Goal: Entertainment & Leisure: Consume media (video, audio)

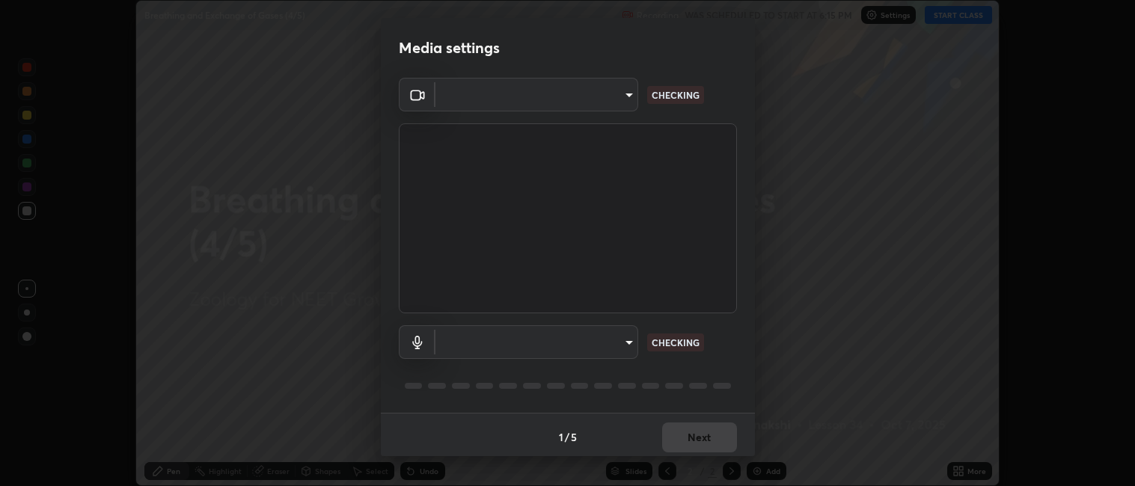
scroll to position [4, 0]
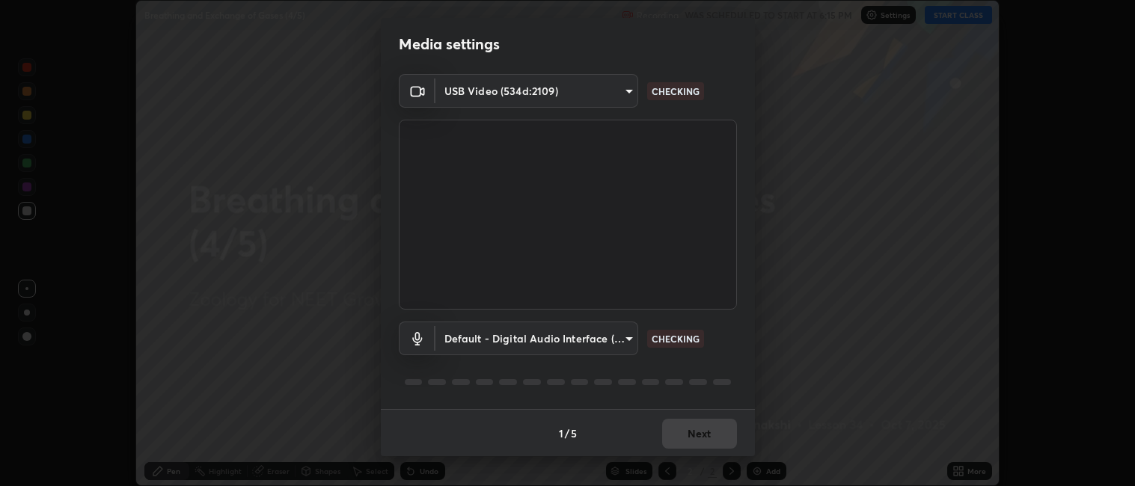
type input "052f9b30e05f62bb2e590cb50044ac96a00de3eab8a32c7a625fc31ec407be61"
type input "default"
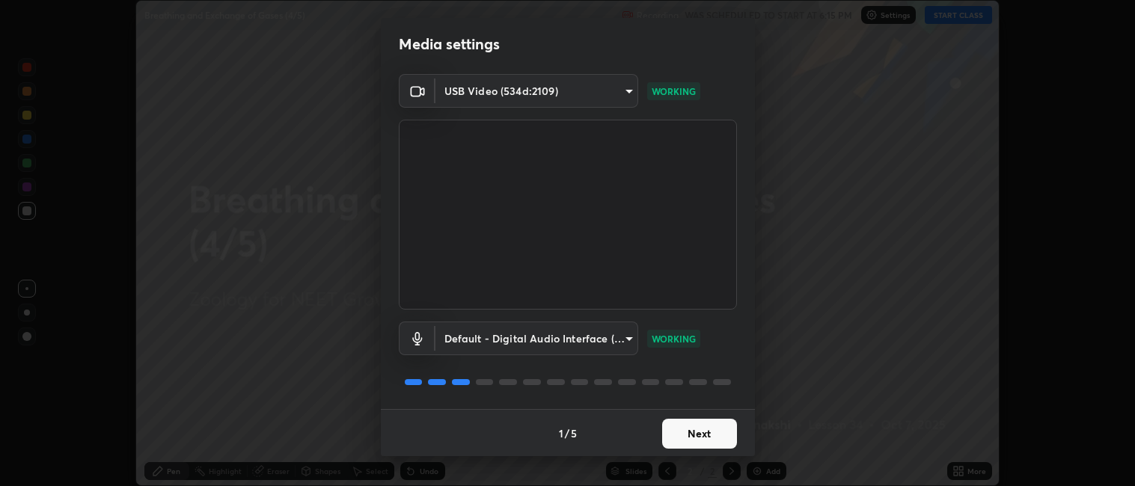
click at [716, 434] on button "Next" at bounding box center [699, 434] width 75 height 30
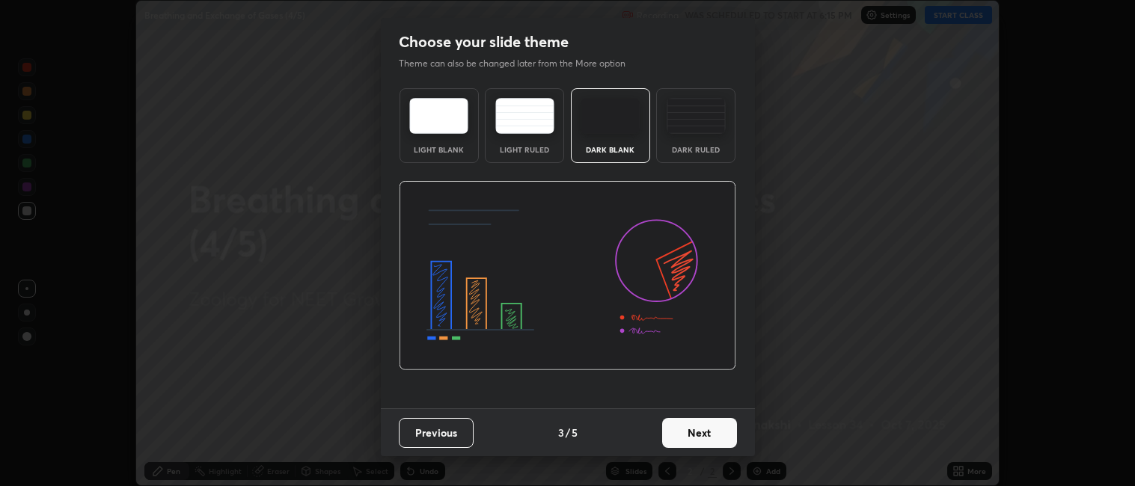
click at [722, 435] on button "Next" at bounding box center [699, 433] width 75 height 30
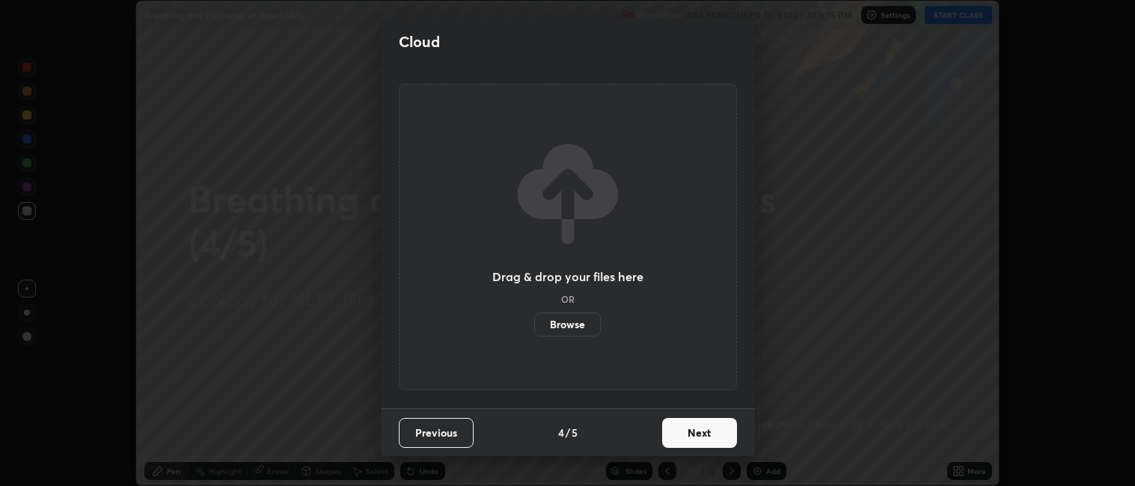
click at [722, 435] on button "Next" at bounding box center [699, 433] width 75 height 30
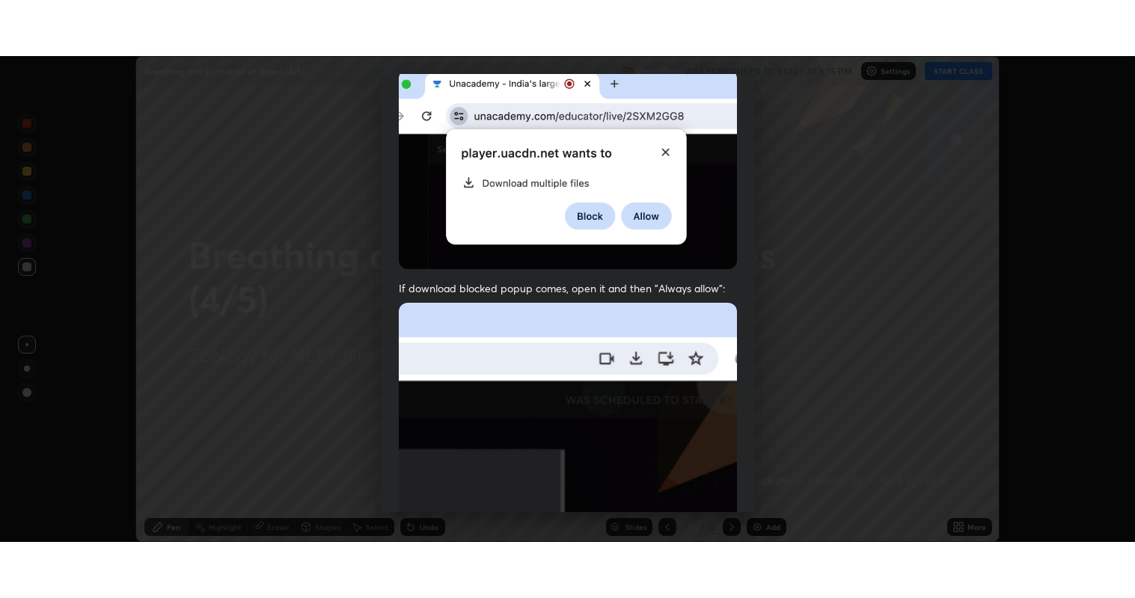
scroll to position [309, 0]
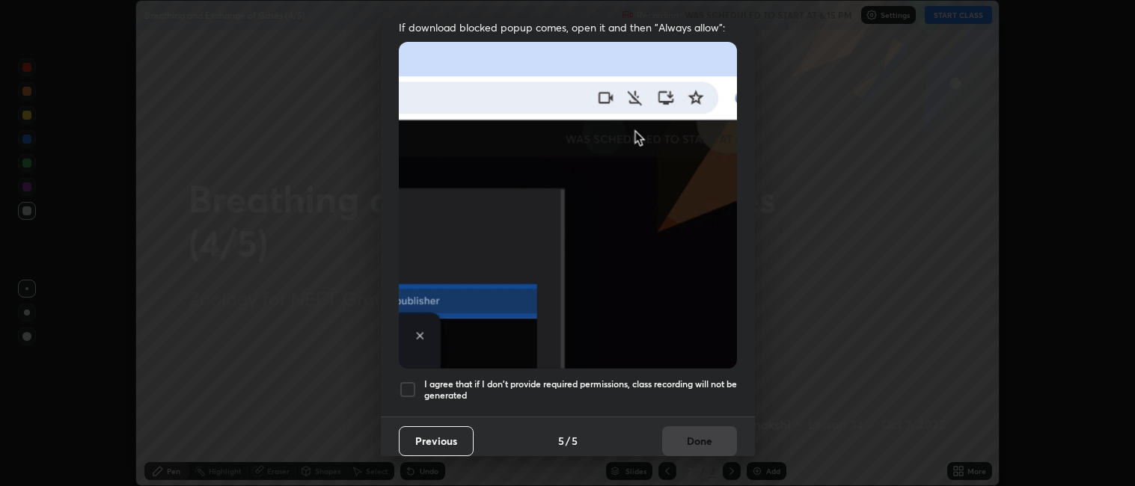
click at [407, 381] on div at bounding box center [408, 390] width 18 height 18
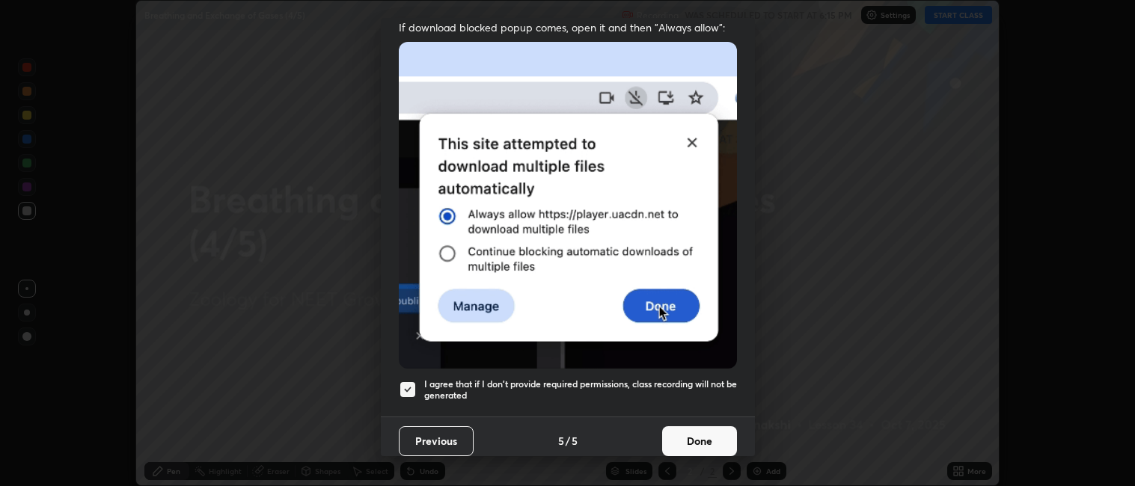
click at [708, 430] on button "Done" at bounding box center [699, 441] width 75 height 30
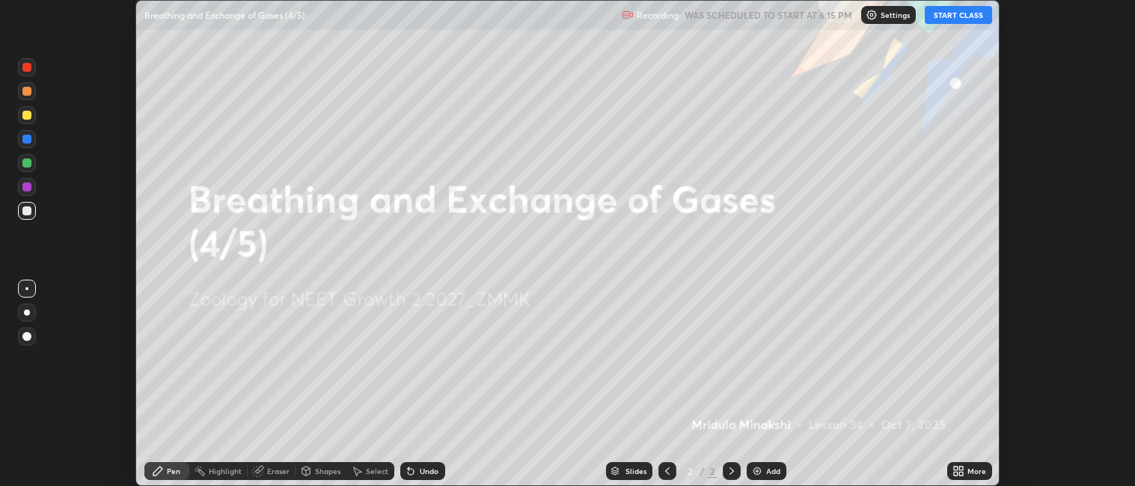
click at [971, 472] on div "More" at bounding box center [976, 470] width 19 height 7
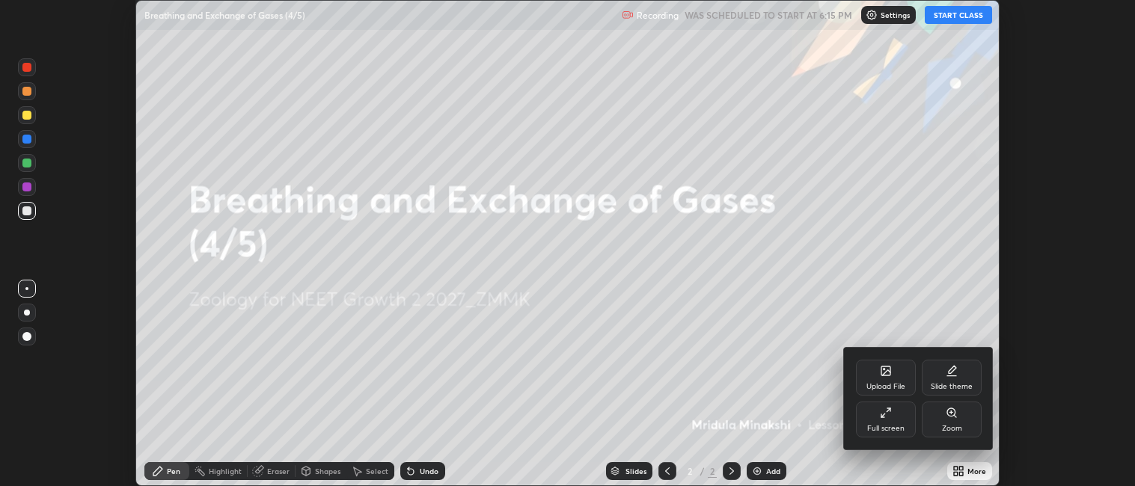
click at [886, 420] on div "Full screen" at bounding box center [886, 420] width 60 height 36
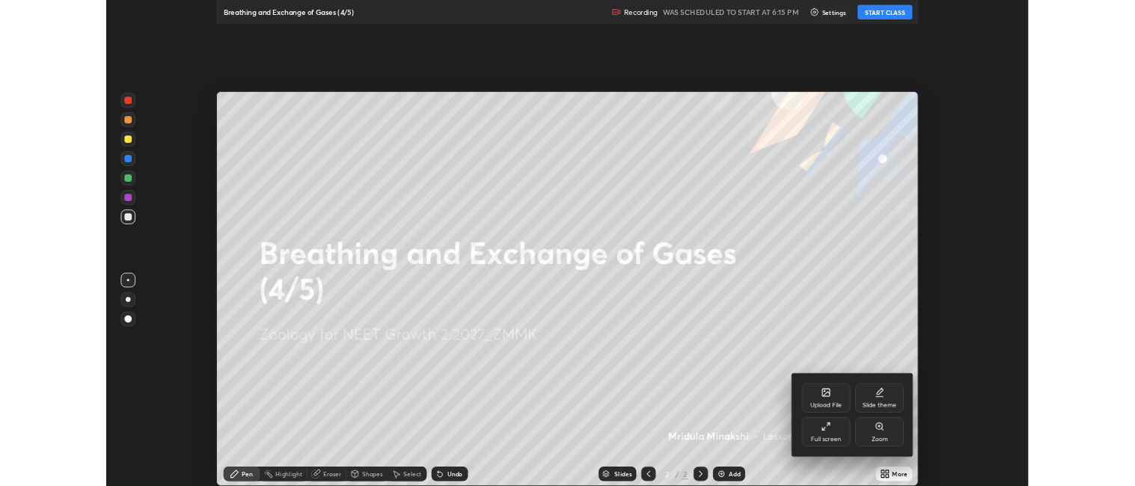
scroll to position [598, 1135]
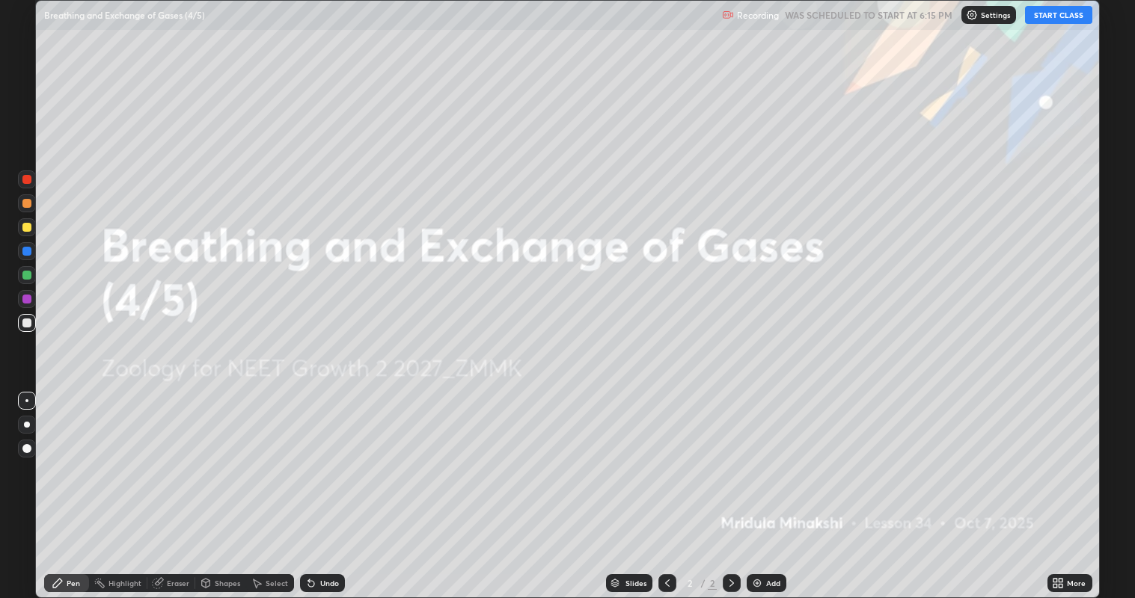
click at [1067, 16] on button "START CLASS" at bounding box center [1058, 15] width 67 height 18
click at [770, 485] on div "Add" at bounding box center [773, 583] width 14 height 7
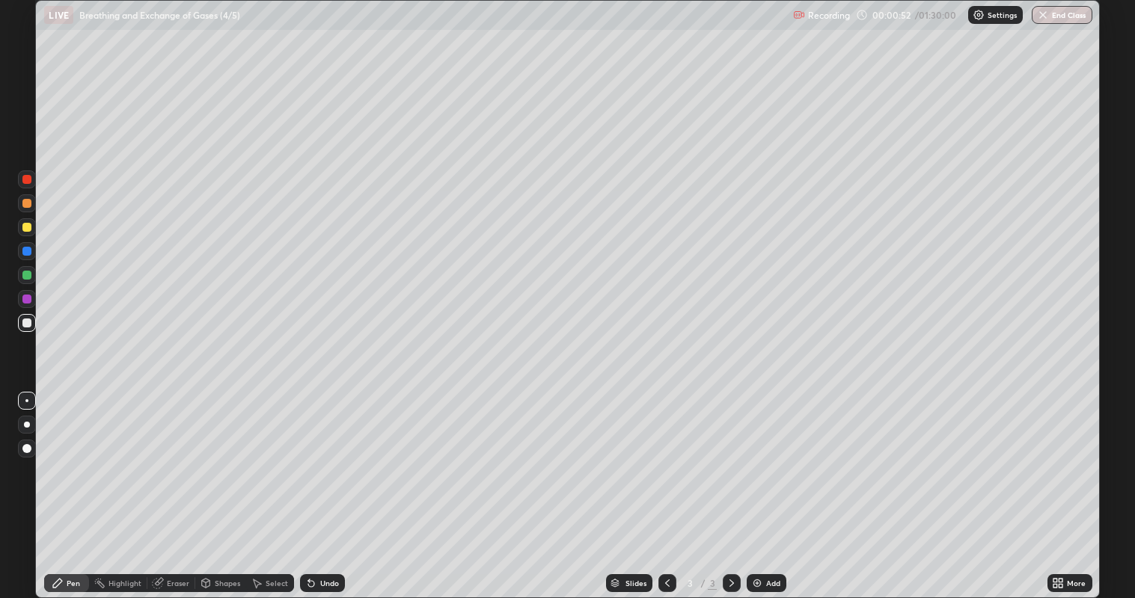
click at [33, 276] on div at bounding box center [27, 275] width 18 height 18
click at [35, 278] on div at bounding box center [27, 275] width 18 height 18
click at [28, 322] on div at bounding box center [26, 323] width 9 height 9
click at [28, 272] on div at bounding box center [26, 275] width 9 height 9
click at [31, 229] on div at bounding box center [26, 227] width 9 height 9
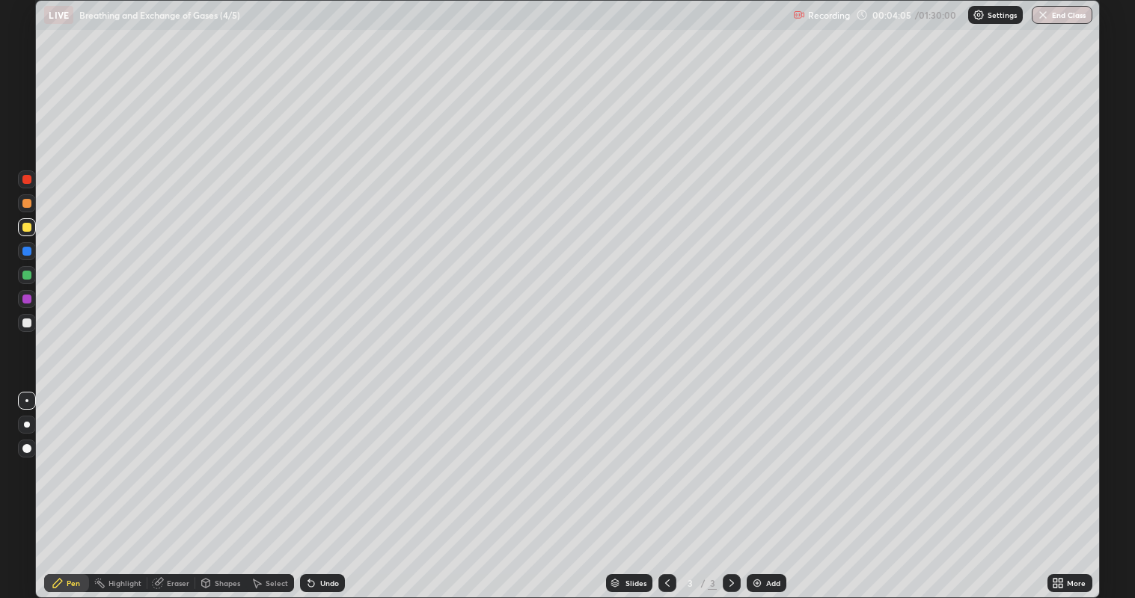
click at [30, 277] on div at bounding box center [26, 275] width 9 height 9
click at [28, 227] on div at bounding box center [26, 227] width 9 height 9
click at [33, 276] on div at bounding box center [27, 275] width 18 height 18
click at [30, 183] on div at bounding box center [27, 180] width 18 height 18
click at [29, 277] on div at bounding box center [26, 275] width 9 height 9
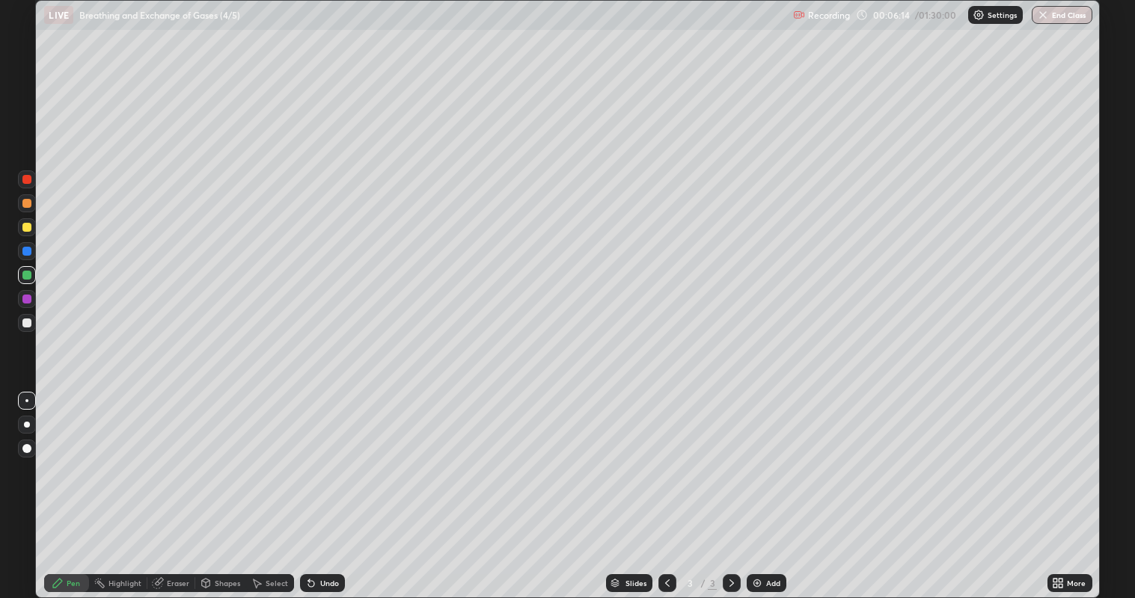
click at [37, 180] on div at bounding box center [27, 180] width 24 height 24
click at [32, 252] on div at bounding box center [27, 251] width 18 height 18
click at [30, 277] on div at bounding box center [26, 275] width 9 height 9
click at [28, 322] on div at bounding box center [26, 323] width 9 height 9
click at [28, 185] on div at bounding box center [27, 180] width 18 height 18
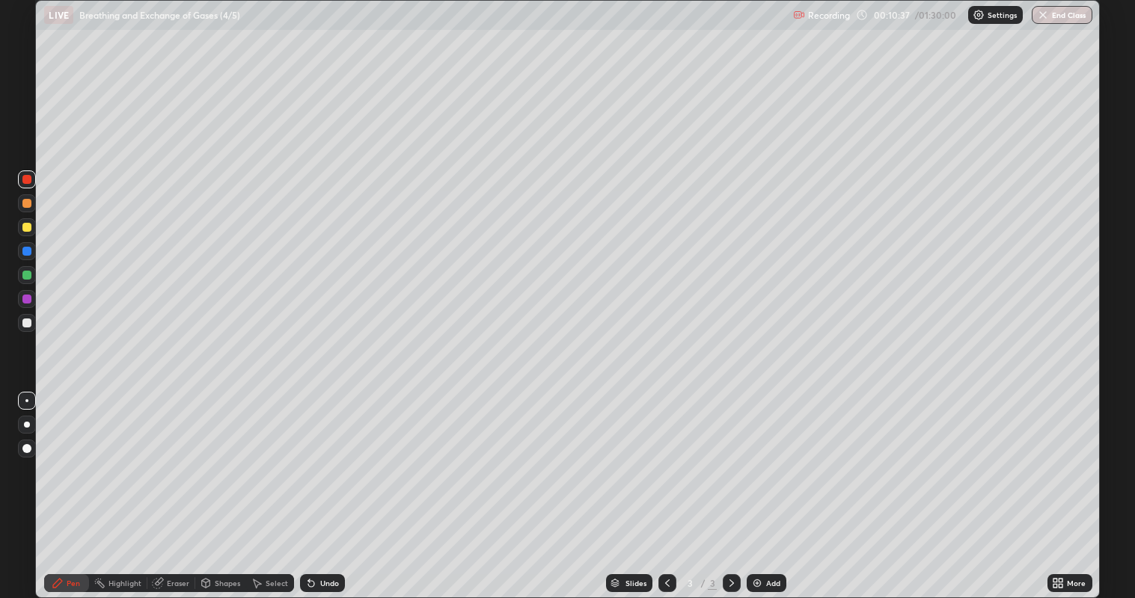
click at [28, 180] on div at bounding box center [26, 179] width 9 height 9
click at [186, 485] on div "Eraser" at bounding box center [171, 583] width 48 height 18
click at [781, 485] on div "Add" at bounding box center [766, 583] width 40 height 18
click at [64, 485] on icon at bounding box center [58, 583] width 12 height 12
click at [26, 324] on div at bounding box center [26, 323] width 9 height 9
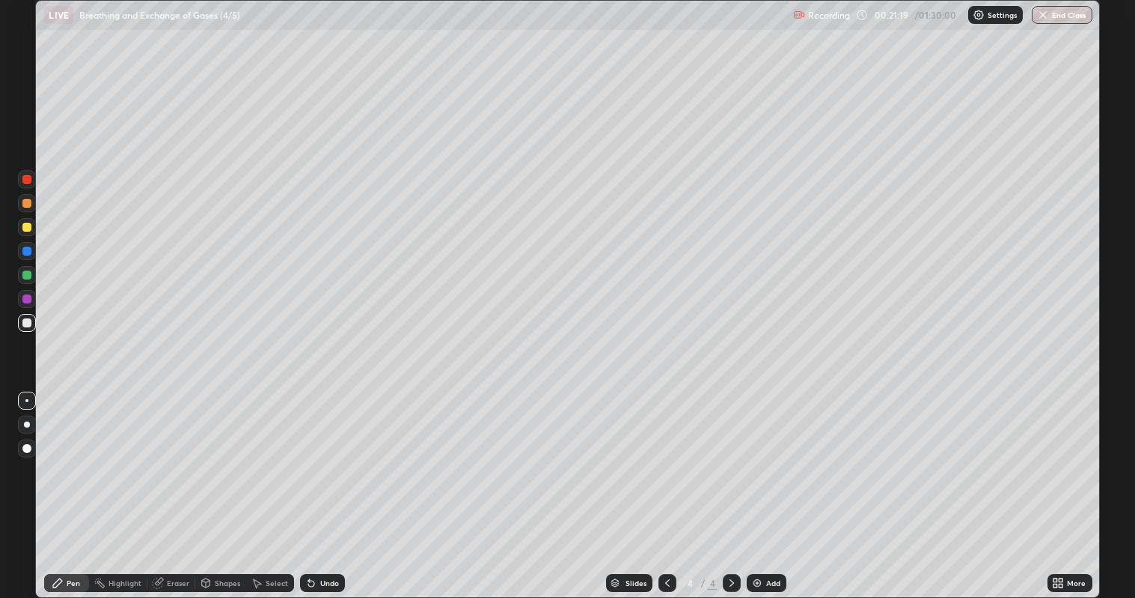
click at [171, 485] on div "Eraser" at bounding box center [178, 583] width 22 height 7
click at [28, 485] on span "Erase all" at bounding box center [27, 556] width 16 height 9
click at [28, 273] on div at bounding box center [26, 275] width 9 height 9
click at [28, 325] on div at bounding box center [26, 323] width 9 height 9
click at [25, 180] on div at bounding box center [26, 179] width 9 height 9
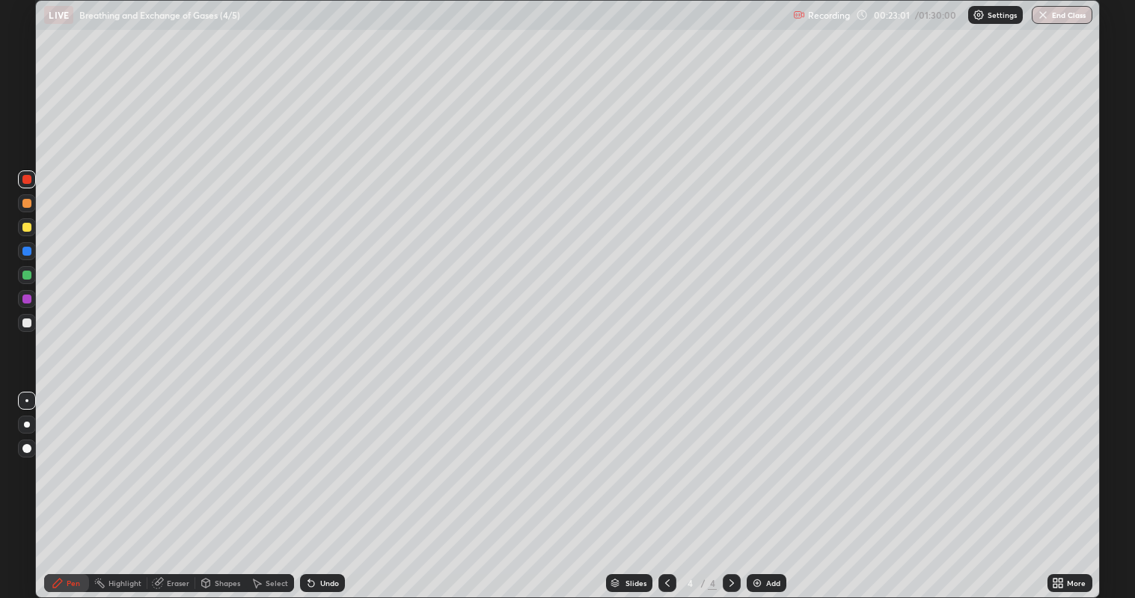
click at [28, 322] on div at bounding box center [26, 323] width 9 height 9
click at [30, 325] on div at bounding box center [26, 323] width 9 height 9
click at [26, 179] on div at bounding box center [26, 179] width 9 height 9
click at [28, 324] on div at bounding box center [26, 323] width 9 height 9
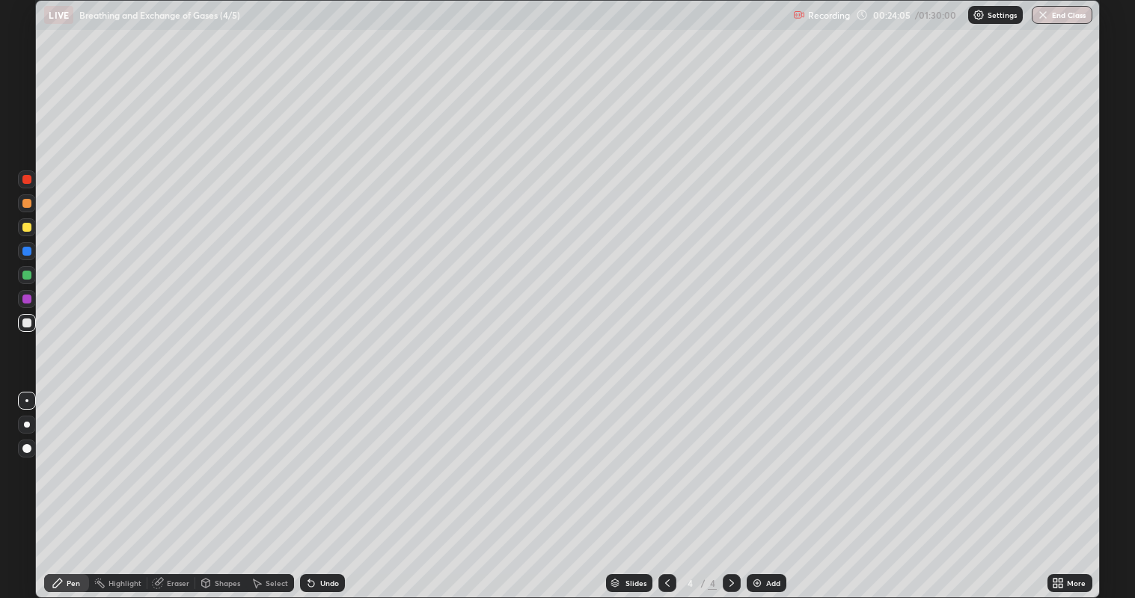
click at [28, 180] on div at bounding box center [26, 179] width 9 height 9
click at [25, 319] on div at bounding box center [26, 323] width 9 height 9
click at [26, 324] on div at bounding box center [26, 323] width 9 height 9
click at [171, 485] on div "Eraser" at bounding box center [178, 583] width 22 height 7
click at [71, 485] on div "Pen" at bounding box center [73, 583] width 13 height 7
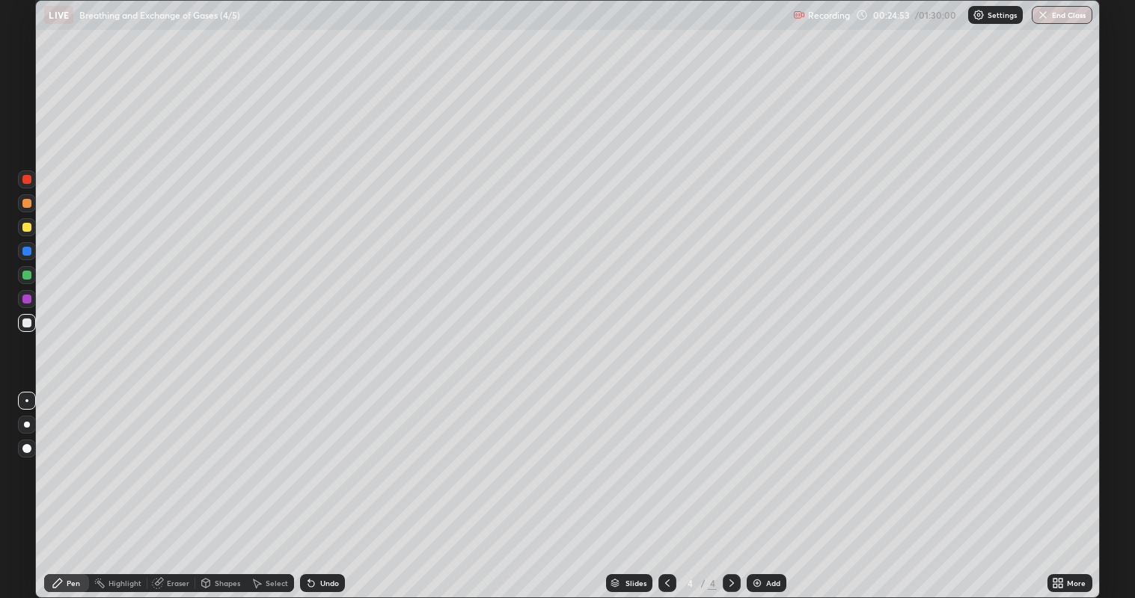
click at [27, 322] on div at bounding box center [26, 323] width 9 height 9
click at [28, 274] on div at bounding box center [26, 275] width 9 height 9
click at [28, 182] on div at bounding box center [26, 179] width 9 height 9
click at [28, 229] on div at bounding box center [26, 227] width 9 height 9
click at [26, 180] on div at bounding box center [26, 179] width 9 height 9
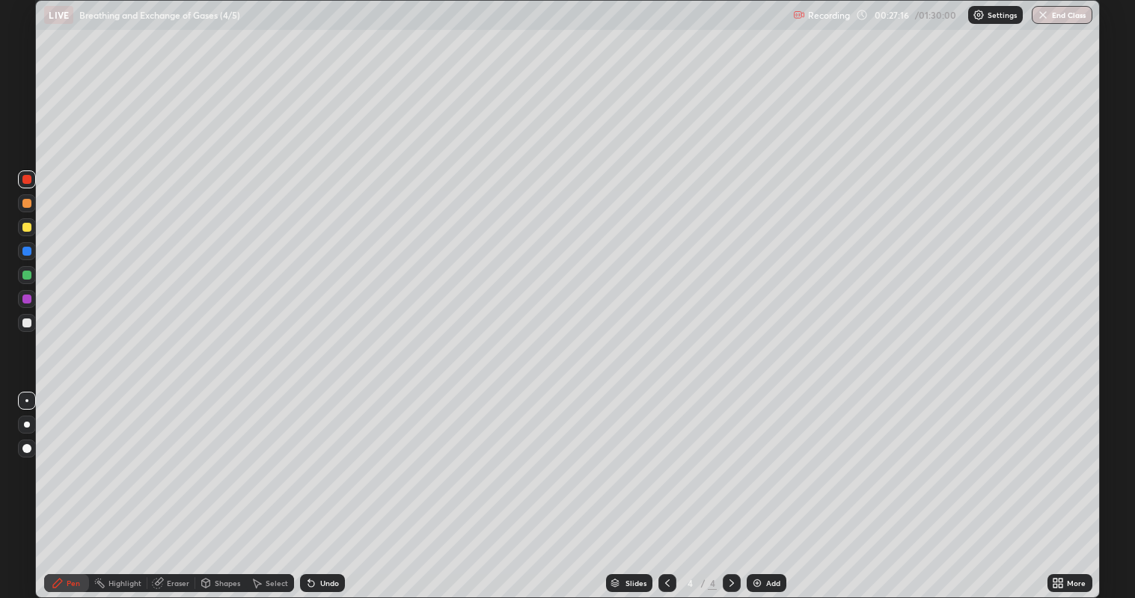
click at [31, 323] on div at bounding box center [27, 323] width 18 height 18
click at [31, 277] on div at bounding box center [27, 275] width 18 height 18
click at [31, 325] on div at bounding box center [27, 323] width 18 height 18
click at [34, 182] on div at bounding box center [27, 180] width 18 height 18
click at [25, 326] on div at bounding box center [26, 323] width 9 height 9
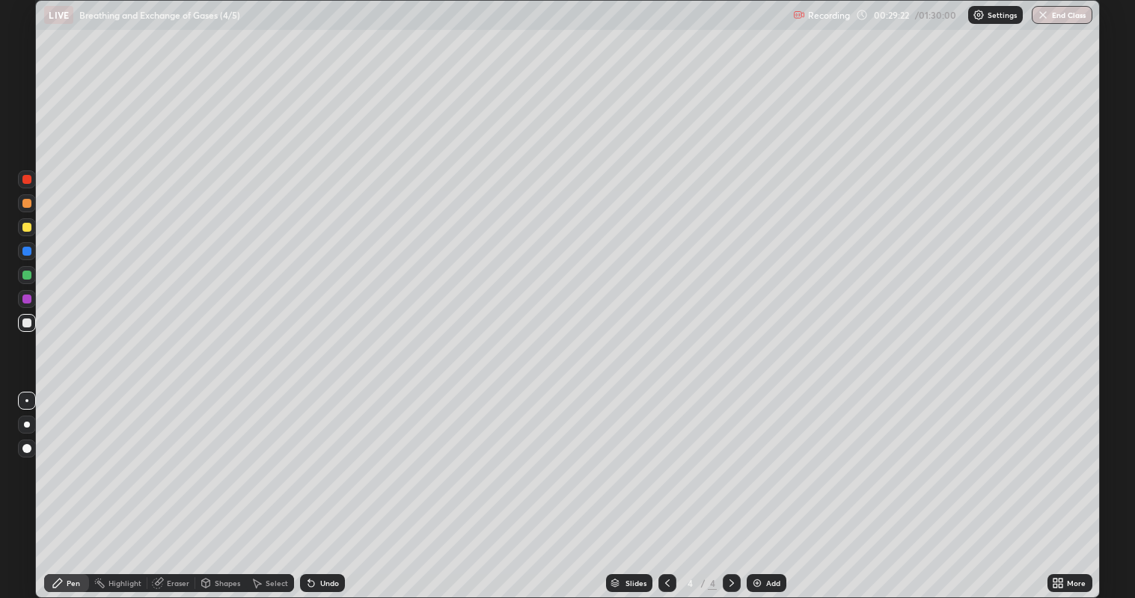
click at [27, 227] on div at bounding box center [26, 227] width 9 height 9
click at [31, 323] on div at bounding box center [27, 323] width 18 height 18
click at [30, 277] on div at bounding box center [26, 275] width 9 height 9
click at [26, 323] on div at bounding box center [26, 323] width 9 height 9
click at [25, 248] on div at bounding box center [26, 251] width 9 height 9
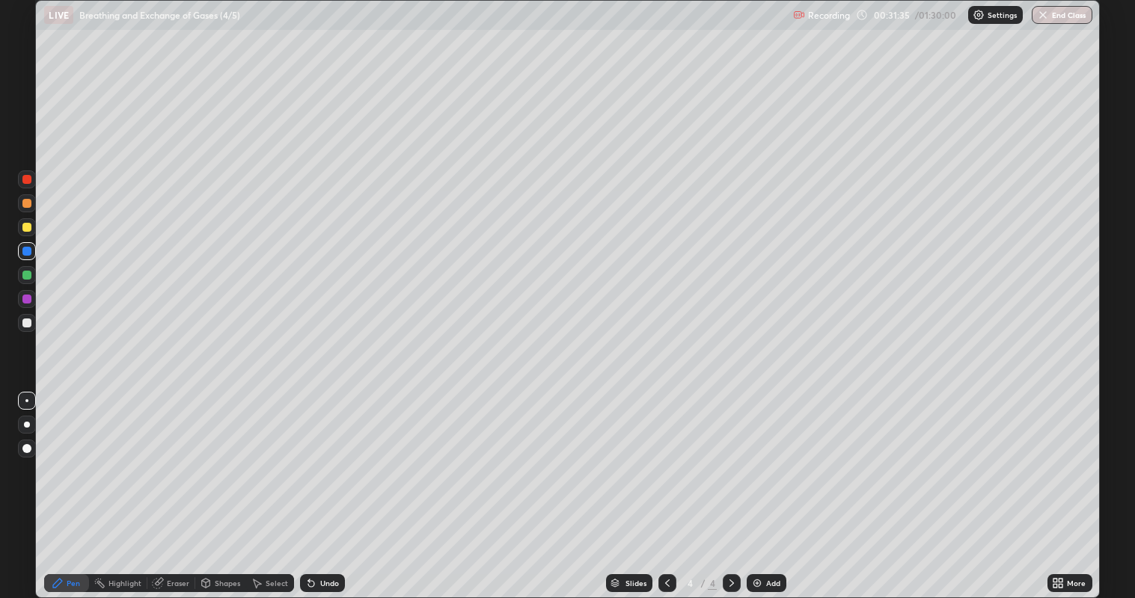
click at [32, 322] on div at bounding box center [27, 323] width 18 height 18
click at [28, 274] on div at bounding box center [26, 275] width 9 height 9
click at [28, 251] on div at bounding box center [26, 251] width 9 height 9
click at [32, 180] on div at bounding box center [27, 180] width 18 height 18
click at [761, 485] on img at bounding box center [757, 583] width 12 height 12
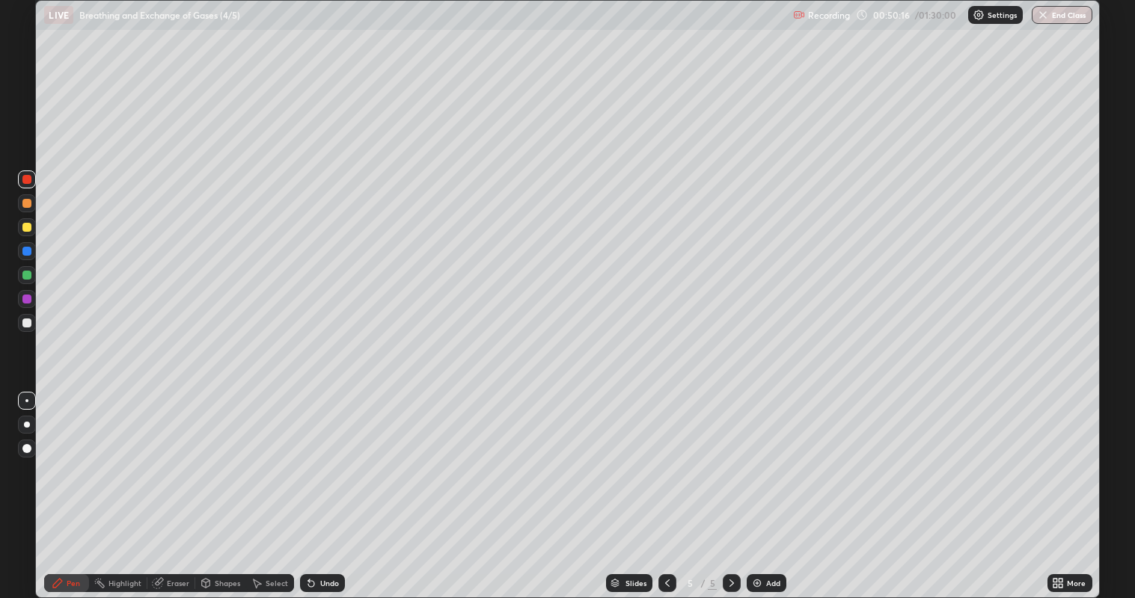
click at [27, 324] on div at bounding box center [26, 323] width 9 height 9
click at [666, 485] on icon at bounding box center [667, 583] width 12 height 12
click at [730, 485] on icon at bounding box center [732, 583] width 12 height 12
click at [667, 485] on icon at bounding box center [667, 583] width 12 height 12
click at [771, 485] on div "Add" at bounding box center [773, 583] width 14 height 7
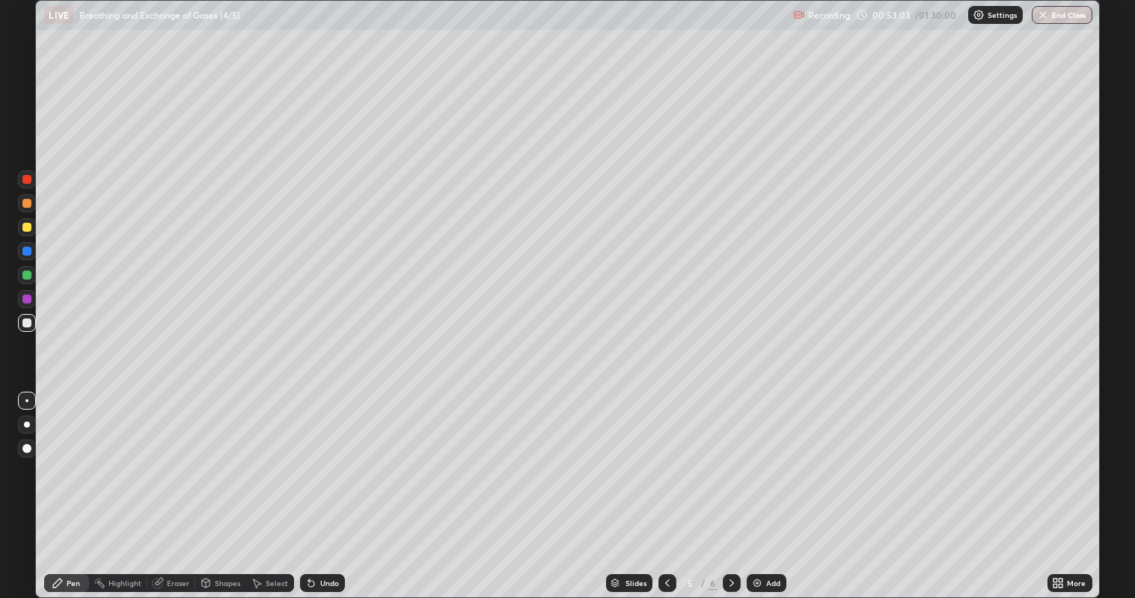
click at [30, 324] on div at bounding box center [26, 323] width 9 height 9
click at [31, 274] on div at bounding box center [26, 275] width 9 height 9
click at [666, 485] on icon at bounding box center [667, 583] width 12 height 12
click at [771, 485] on div "Add" at bounding box center [773, 583] width 14 height 7
click at [180, 485] on div "Eraser" at bounding box center [178, 583] width 22 height 7
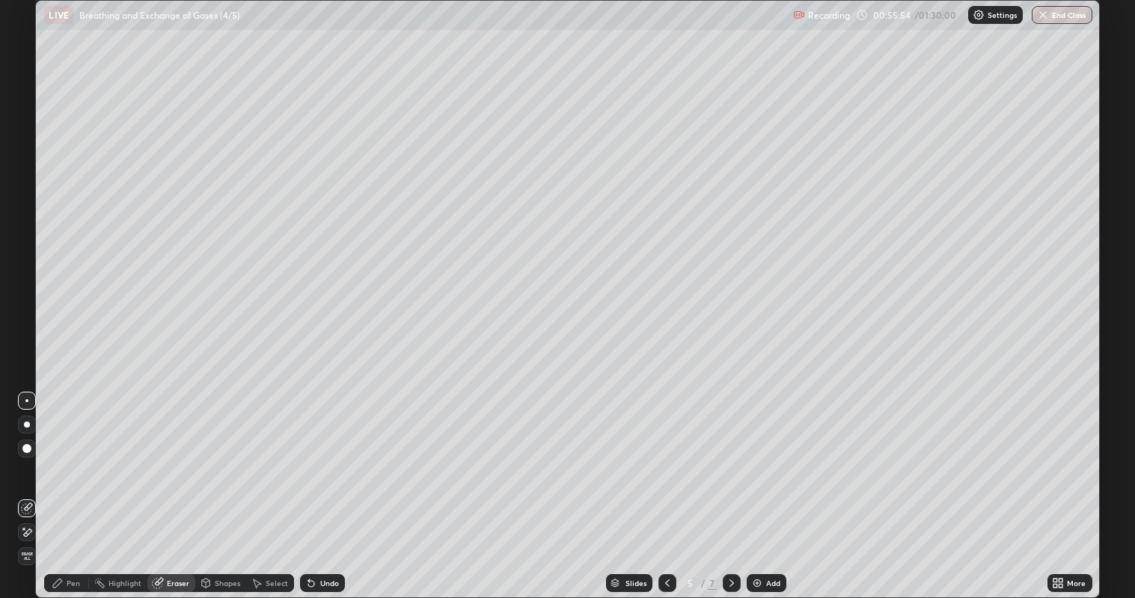
click at [26, 485] on span "Erase all" at bounding box center [27, 556] width 16 height 9
click at [665, 485] on icon at bounding box center [667, 583] width 12 height 12
click at [728, 485] on icon at bounding box center [732, 583] width 12 height 12
click at [730, 485] on icon at bounding box center [732, 583] width 12 height 12
click at [665, 485] on icon at bounding box center [667, 583] width 4 height 7
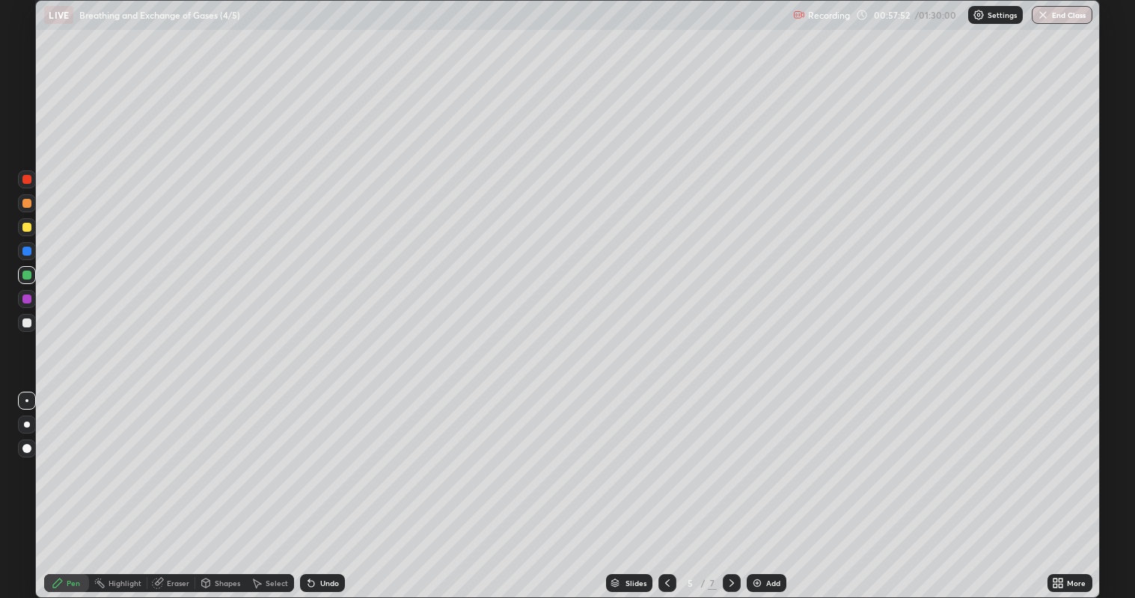
click at [666, 485] on icon at bounding box center [667, 583] width 12 height 12
click at [731, 485] on icon at bounding box center [732, 583] width 12 height 12
click at [29, 277] on div at bounding box center [26, 275] width 9 height 9
click at [24, 324] on div at bounding box center [26, 323] width 9 height 9
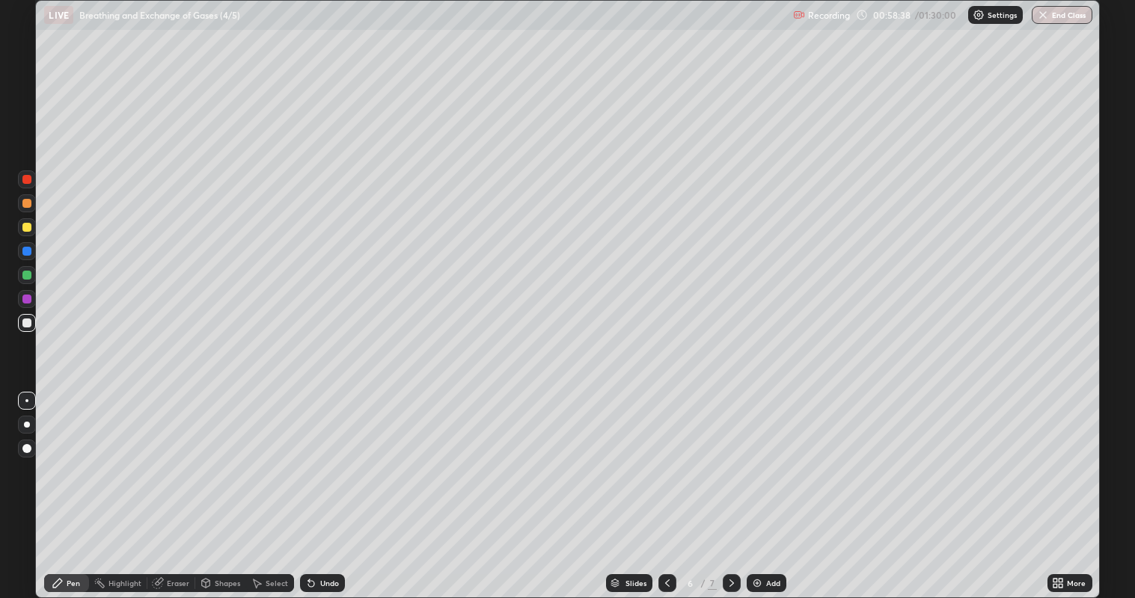
click at [28, 274] on div at bounding box center [26, 275] width 9 height 9
click at [34, 322] on div at bounding box center [27, 323] width 18 height 18
click at [30, 274] on div at bounding box center [26, 275] width 9 height 9
click at [182, 485] on div "Eraser" at bounding box center [178, 583] width 22 height 7
click at [73, 485] on div "Pen" at bounding box center [73, 583] width 13 height 7
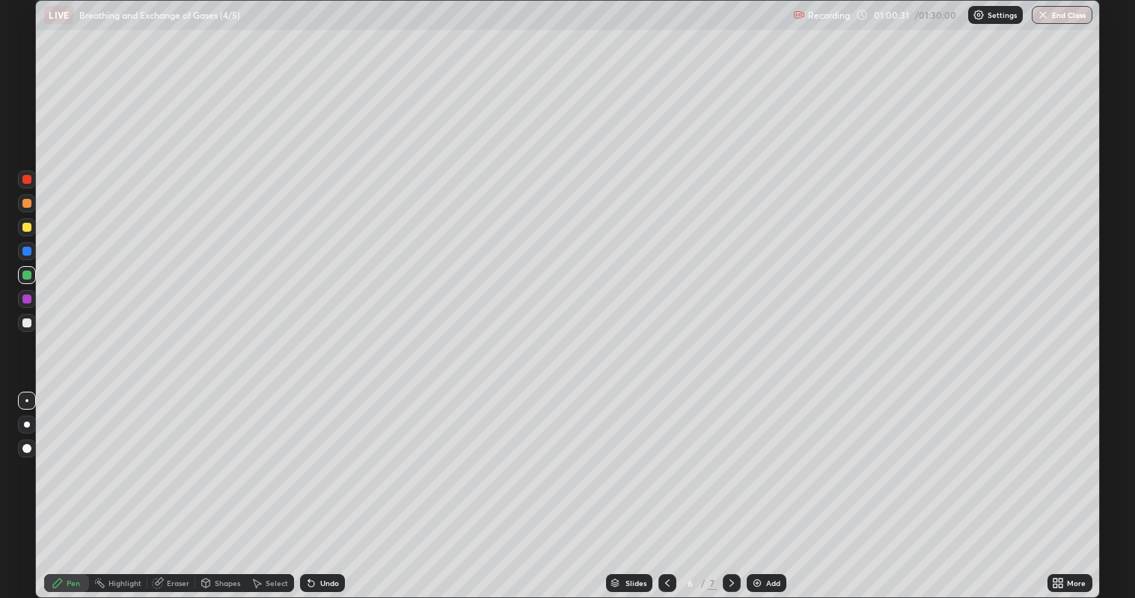
click at [34, 181] on div at bounding box center [27, 180] width 18 height 18
click at [770, 485] on div "Add" at bounding box center [766, 583] width 40 height 18
click at [26, 274] on div at bounding box center [26, 275] width 9 height 9
click at [26, 227] on div at bounding box center [26, 227] width 9 height 9
click at [171, 485] on div "Eraser" at bounding box center [178, 583] width 22 height 7
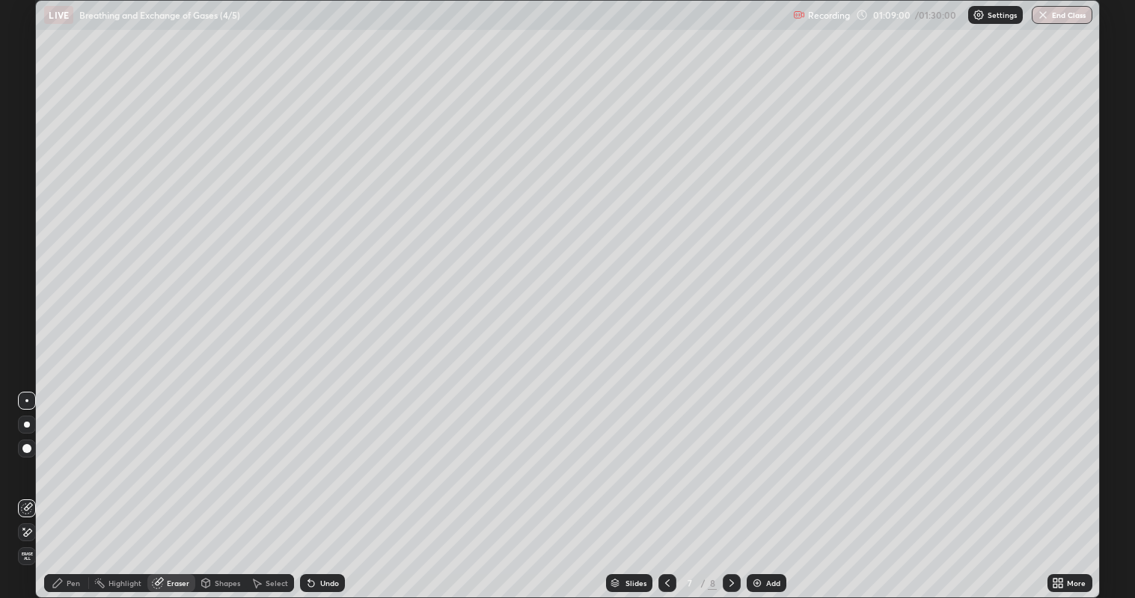
click at [69, 485] on div "Pen" at bounding box center [73, 583] width 13 height 7
click at [176, 485] on div "Eraser" at bounding box center [178, 583] width 22 height 7
click at [29, 485] on span "Erase all" at bounding box center [27, 556] width 16 height 9
click at [1075, 485] on div "More" at bounding box center [1076, 583] width 19 height 7
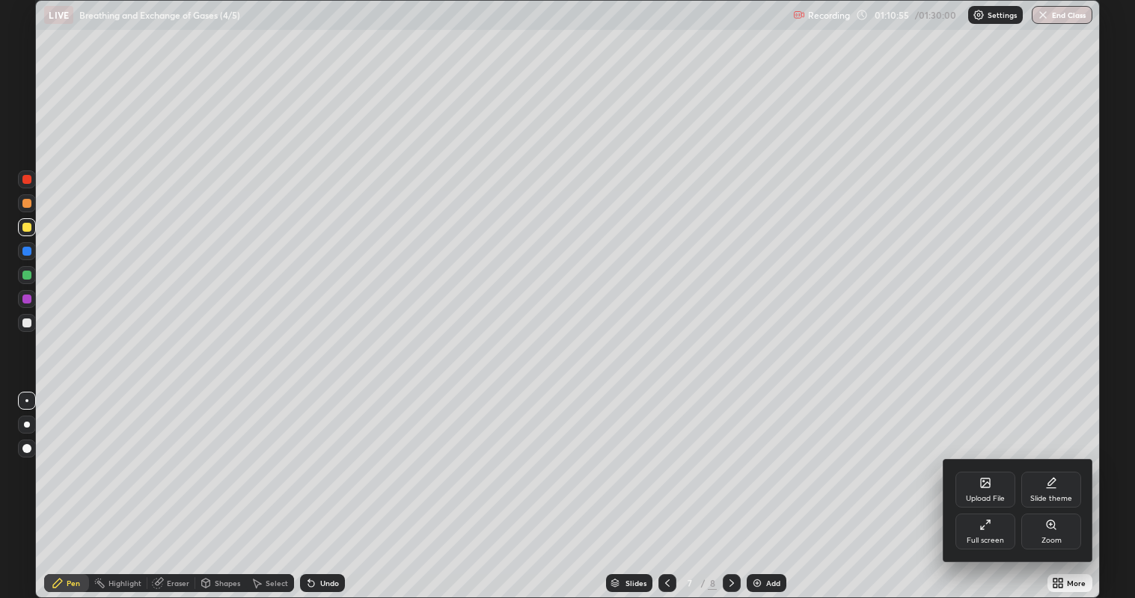
click at [973, 485] on div "Full screen" at bounding box center [985, 532] width 60 height 36
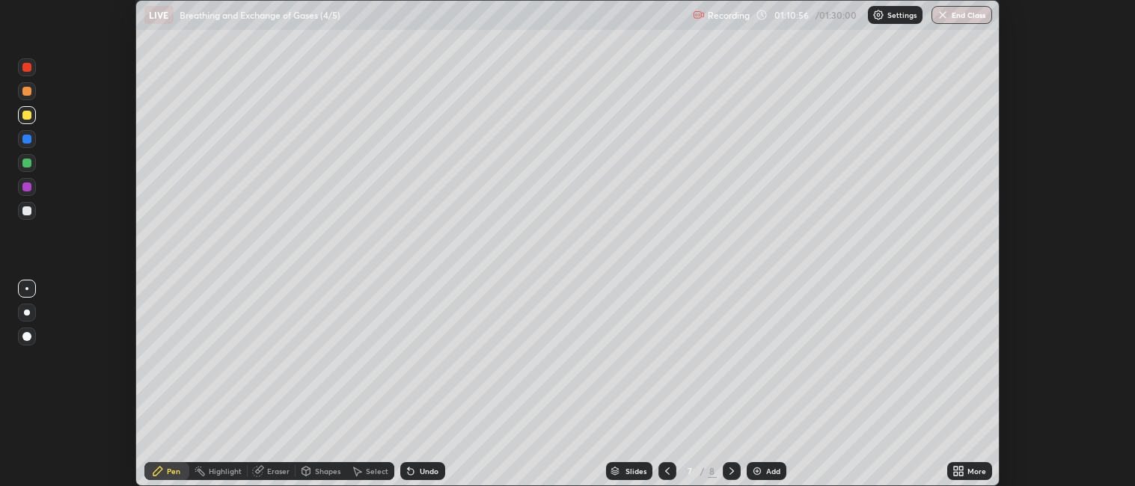
scroll to position [74308, 73659]
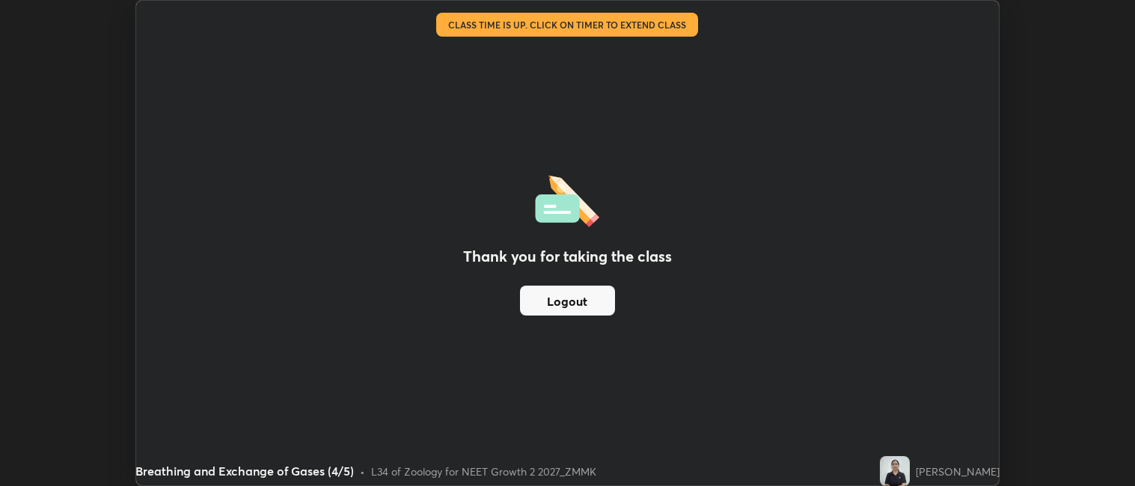
click at [589, 306] on button "Logout" at bounding box center [567, 301] width 95 height 30
click at [591, 300] on button "Logout" at bounding box center [567, 301] width 95 height 30
